Goal: Task Accomplishment & Management: Manage account settings

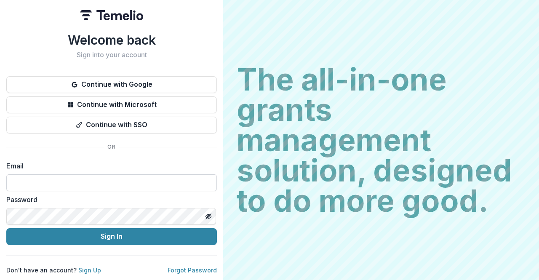
type input "**********"
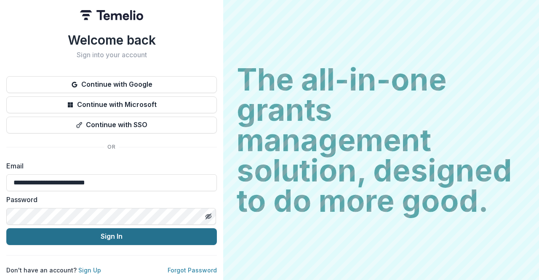
click at [120, 229] on button "Sign In" at bounding box center [111, 236] width 210 height 17
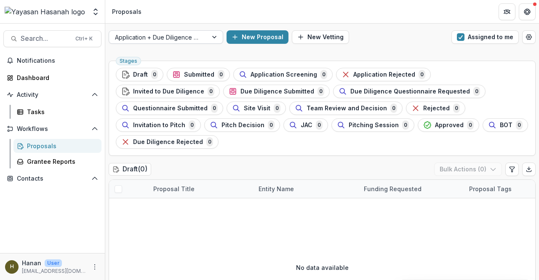
click at [175, 42] on div "Application + Due Diligence + Pitching Process" at bounding box center [158, 37] width 99 height 12
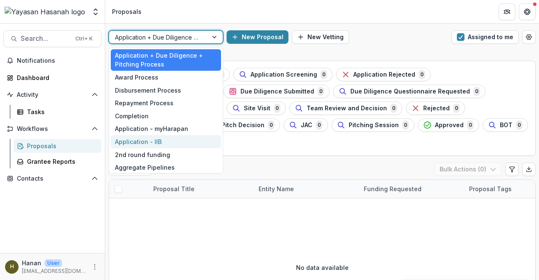
click at [190, 135] on div "Application - IIB" at bounding box center [166, 141] width 110 height 13
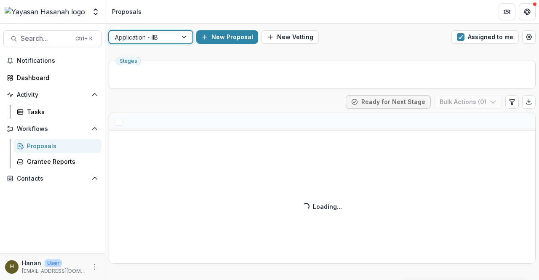
click at [479, 39] on button "Assigned to me" at bounding box center [484, 36] width 67 height 13
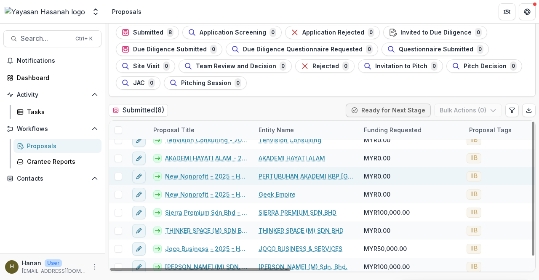
scroll to position [12, 0]
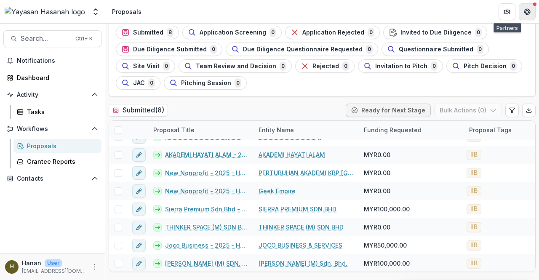
click at [519, 12] on button "Get Help" at bounding box center [527, 11] width 17 height 17
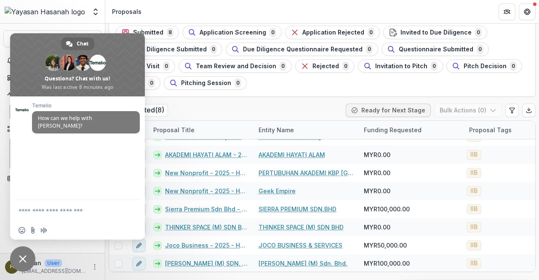
click at [152, 12] on header "Proposals" at bounding box center [322, 11] width 434 height 23
click at [24, 258] on span "Close chat" at bounding box center [23, 259] width 8 height 8
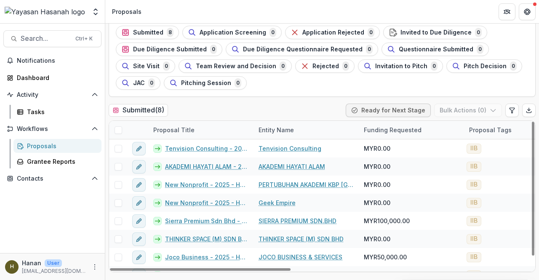
scroll to position [0, 0]
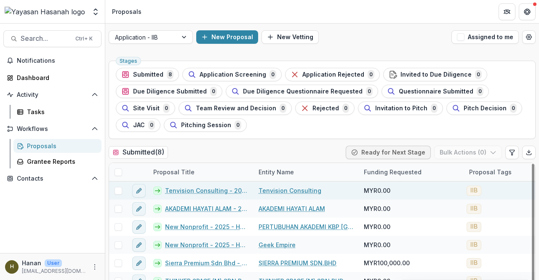
click at [229, 190] on link "Tenvision Consulting - 2025 - HSEF2025 - Iskandar Investment Berhad" at bounding box center [206, 190] width 83 height 9
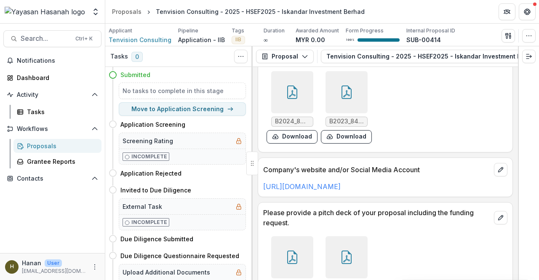
scroll to position [3038, 0]
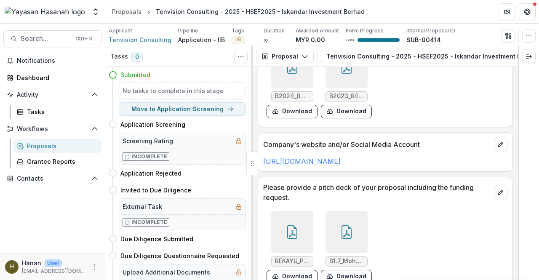
click at [290, 225] on icon at bounding box center [291, 231] width 13 height 13
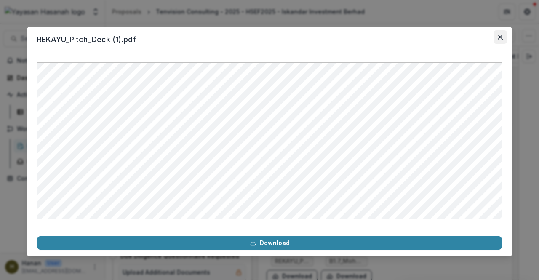
click at [497, 36] on button "Close" at bounding box center [499, 36] width 13 height 13
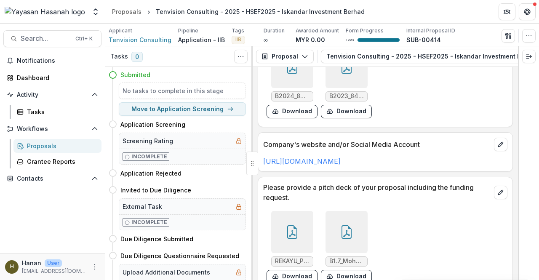
click at [335, 211] on div at bounding box center [346, 232] width 42 height 42
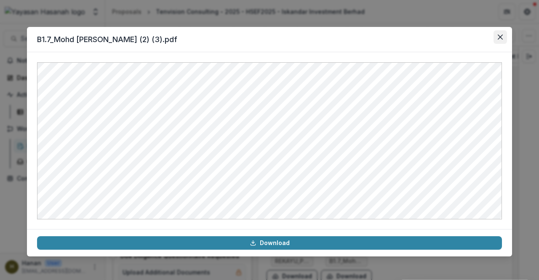
click at [493, 36] on button "Close" at bounding box center [499, 36] width 13 height 13
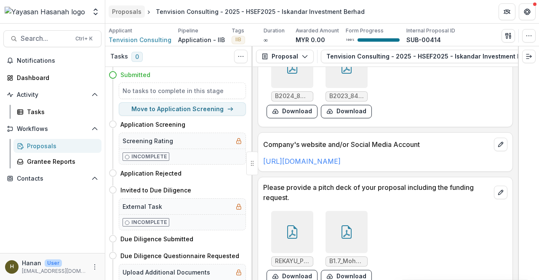
click at [115, 16] on link "Proposals" at bounding box center [127, 11] width 36 height 12
